Goal: Task Accomplishment & Management: Use online tool/utility

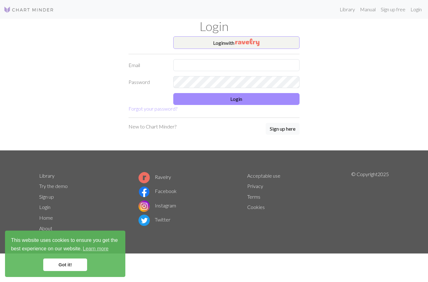
click at [254, 42] on img "button" at bounding box center [248, 43] width 24 height 8
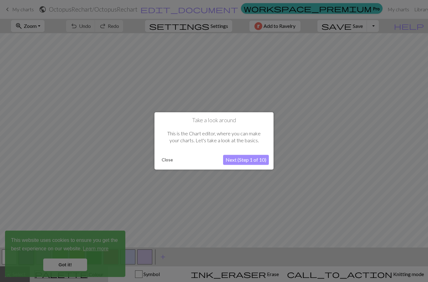
click at [173, 160] on button "Close" at bounding box center [167, 160] width 16 height 9
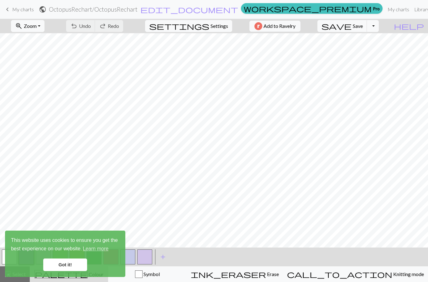
click at [76, 264] on link "Got it!" at bounding box center [65, 265] width 44 height 13
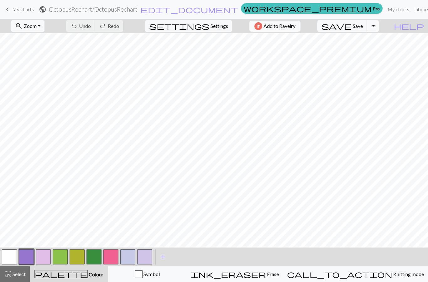
click at [409, 273] on span "Knitting mode" at bounding box center [409, 274] width 32 height 6
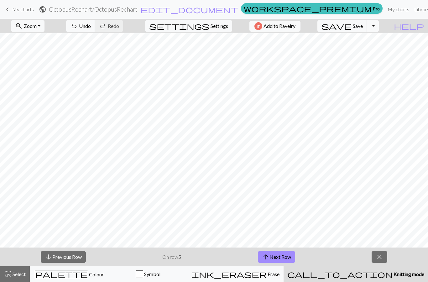
click at [37, 28] on button "zoom_in Zoom Zoom" at bounding box center [28, 26] width 34 height 12
click at [35, 48] on button "Fit width" at bounding box center [36, 50] width 50 height 10
click at [277, 255] on button "arrow_upward Next Row" at bounding box center [276, 257] width 37 height 12
click at [277, 257] on button "arrow_upward Next Row" at bounding box center [276, 257] width 37 height 12
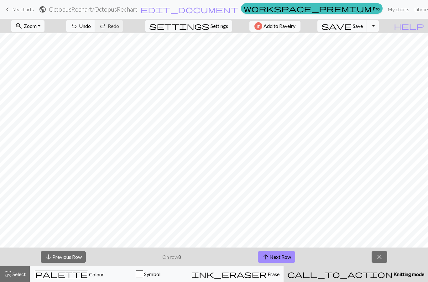
click at [275, 258] on button "arrow_upward Next Row" at bounding box center [276, 257] width 37 height 12
click at [275, 257] on button "arrow_upward Next Row" at bounding box center [277, 257] width 37 height 12
click at [273, 260] on button "arrow_upward Next Row" at bounding box center [277, 257] width 37 height 12
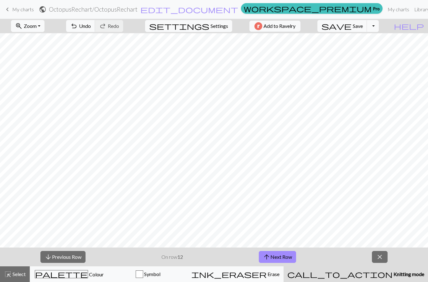
click at [273, 260] on button "arrow_upward Next Row" at bounding box center [277, 257] width 37 height 12
click at [274, 260] on button "arrow_upward Next Row" at bounding box center [277, 257] width 37 height 12
click at [286, 257] on button "arrow_upward Next Row" at bounding box center [277, 257] width 37 height 12
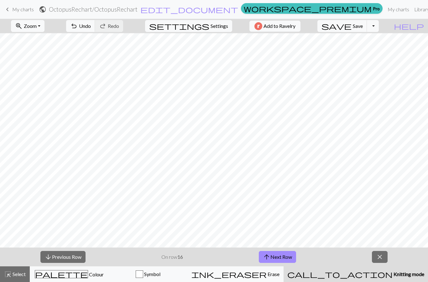
click at [284, 257] on button "arrow_upward Next Row" at bounding box center [277, 257] width 37 height 12
click at [281, 261] on button "arrow_upward Next Row" at bounding box center [277, 257] width 37 height 12
click at [281, 260] on button "arrow_upward Next Row" at bounding box center [277, 257] width 37 height 12
click at [279, 263] on button "arrow_upward Next Row" at bounding box center [277, 257] width 37 height 12
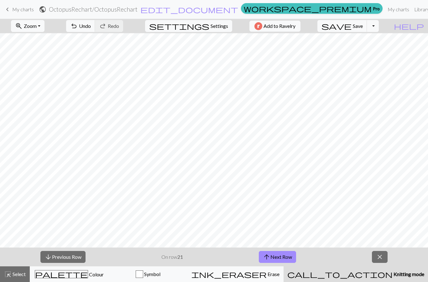
click at [279, 263] on button "arrow_upward Next Row" at bounding box center [277, 257] width 37 height 12
click at [288, 270] on span "call_to_action" at bounding box center [340, 274] width 105 height 9
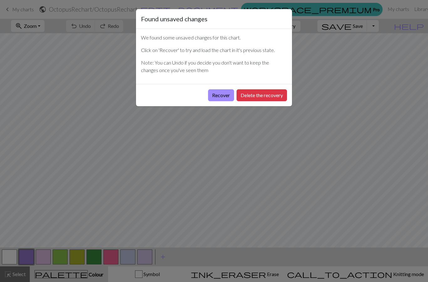
scroll to position [106, 145]
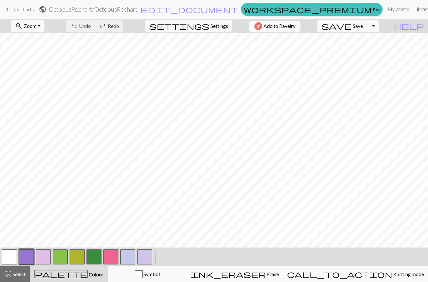
click at [36, 27] on span "Zoom" at bounding box center [30, 26] width 13 height 6
click at [21, 54] on button "Fit width" at bounding box center [36, 50] width 50 height 10
click at [84, 24] on span "Undo" at bounding box center [85, 26] width 12 height 6
click at [78, 28] on button "undo Undo Undo" at bounding box center [80, 26] width 29 height 12
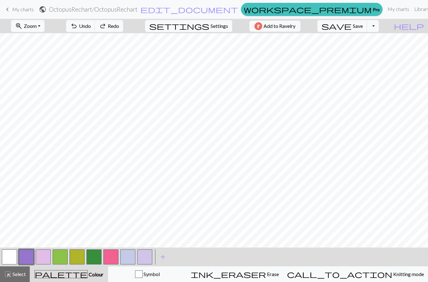
click at [402, 273] on span "Knitting mode" at bounding box center [409, 274] width 32 height 6
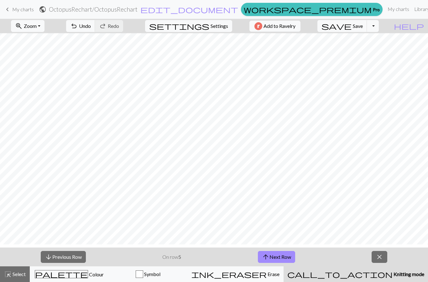
scroll to position [21, 332]
click at [265, 258] on span "arrow_upward" at bounding box center [266, 257] width 8 height 9
click at [266, 257] on span "arrow_upward" at bounding box center [266, 257] width 8 height 9
click at [276, 256] on button "arrow_upward Next Row" at bounding box center [276, 257] width 37 height 12
click at [274, 257] on button "arrow_upward Next Row" at bounding box center [276, 257] width 37 height 12
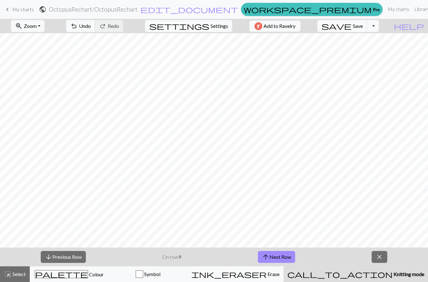
click at [273, 257] on button "arrow_upward Next Row" at bounding box center [276, 257] width 37 height 12
click at [276, 262] on button "arrow_upward Next Row" at bounding box center [277, 257] width 37 height 12
click at [275, 262] on button "arrow_upward Next Row" at bounding box center [277, 257] width 37 height 12
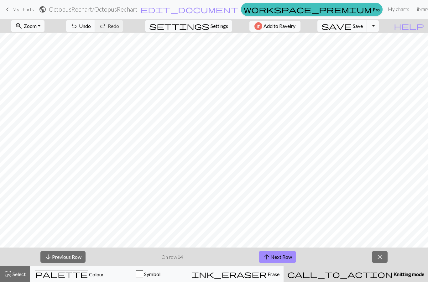
click at [274, 259] on button "arrow_upward Next Row" at bounding box center [277, 257] width 37 height 12
click at [274, 258] on button "arrow_upward Next Row" at bounding box center [277, 257] width 37 height 12
click at [273, 258] on button "arrow_upward Next Row" at bounding box center [277, 257] width 37 height 12
click at [273, 259] on button "arrow_upward Next Row" at bounding box center [277, 257] width 37 height 12
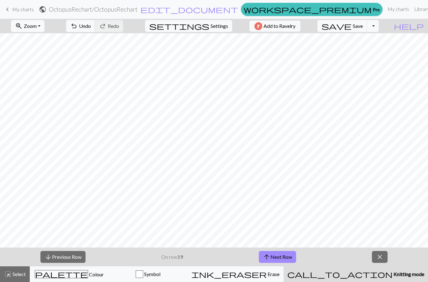
click at [274, 256] on button "arrow_upward Next Row" at bounding box center [277, 257] width 37 height 12
click at [275, 257] on button "arrow_upward Next Row" at bounding box center [277, 257] width 37 height 12
click at [273, 254] on button "arrow_upward Next Row" at bounding box center [277, 257] width 37 height 12
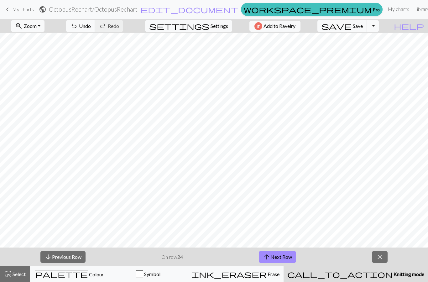
click at [272, 254] on button "arrow_upward Next Row" at bounding box center [277, 257] width 37 height 12
click at [273, 255] on button "arrow_upward Next Row" at bounding box center [277, 257] width 37 height 12
click at [274, 256] on button "arrow_upward Next Row" at bounding box center [277, 257] width 37 height 12
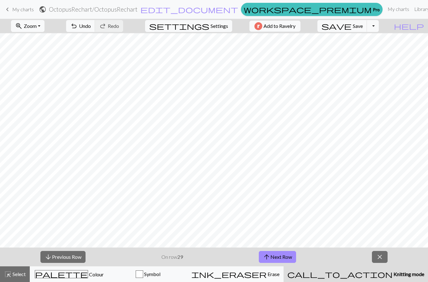
click at [273, 257] on button "arrow_upward Next Row" at bounding box center [277, 257] width 37 height 12
click at [274, 260] on button "arrow_upward Next Row" at bounding box center [277, 257] width 37 height 12
click at [274, 262] on button "arrow_upward Next Row" at bounding box center [277, 257] width 37 height 12
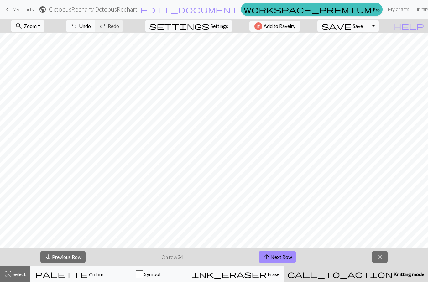
click at [284, 260] on button "arrow_upward Next Row" at bounding box center [277, 257] width 37 height 12
